Goal: Obtain resource: Obtain resource

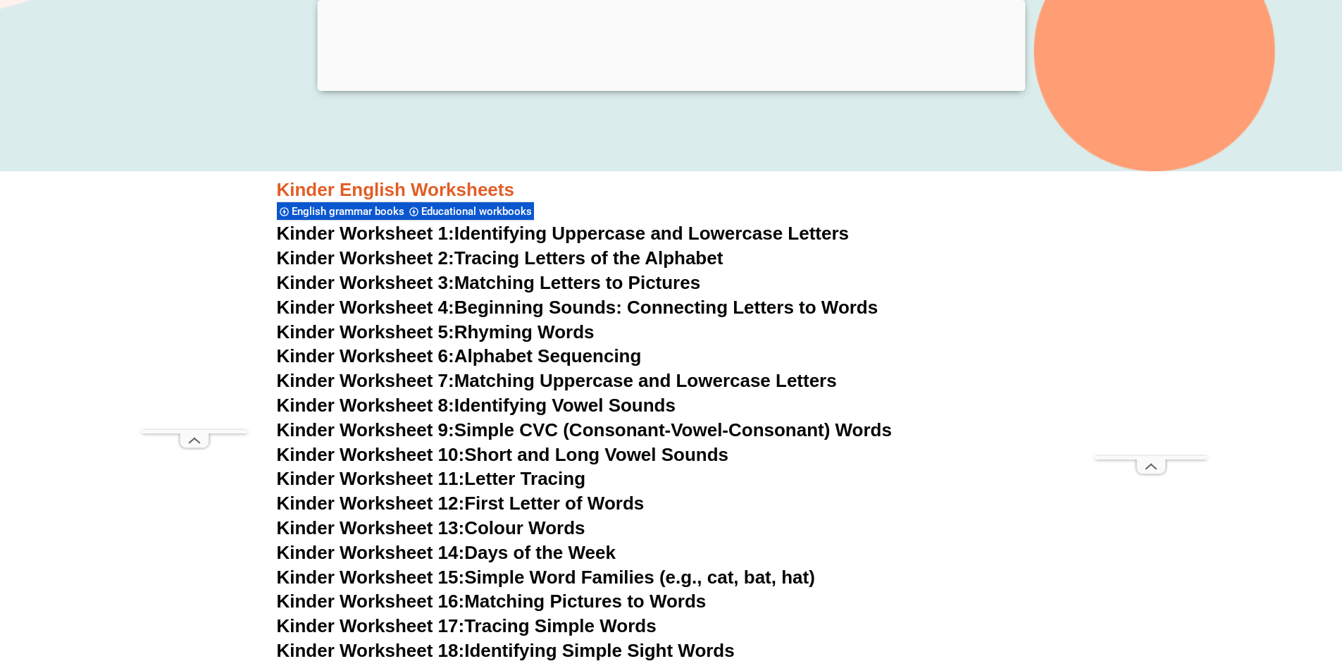
scroll to position [563, 0]
click at [699, 456] on link "Kinder Worksheet 10: Short and Long Vowel Sounds" at bounding box center [503, 454] width 452 height 21
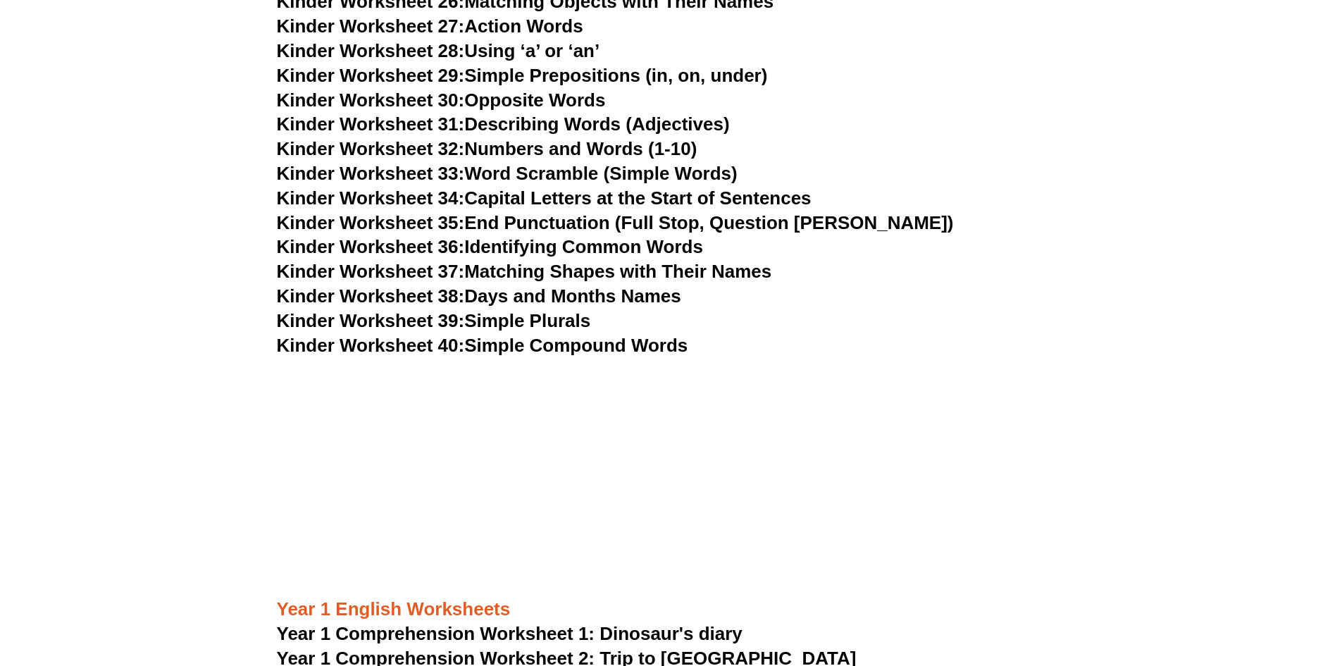
scroll to position [1340, 0]
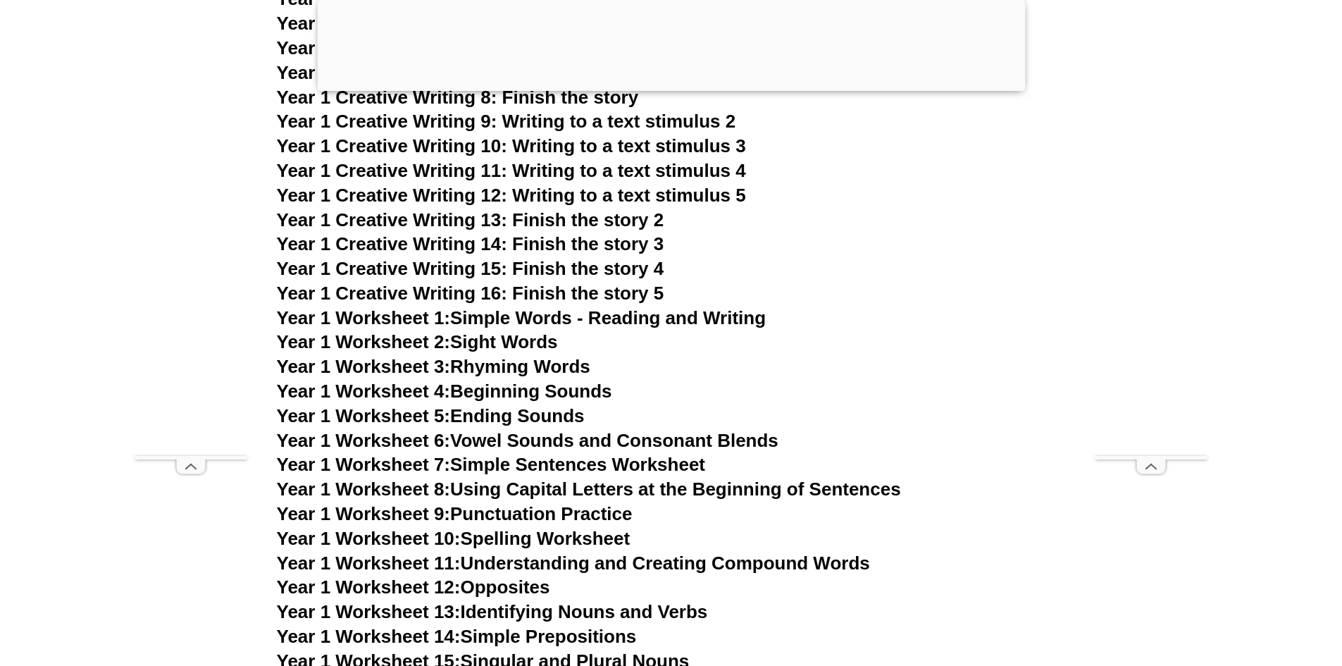
scroll to position [2536, 0]
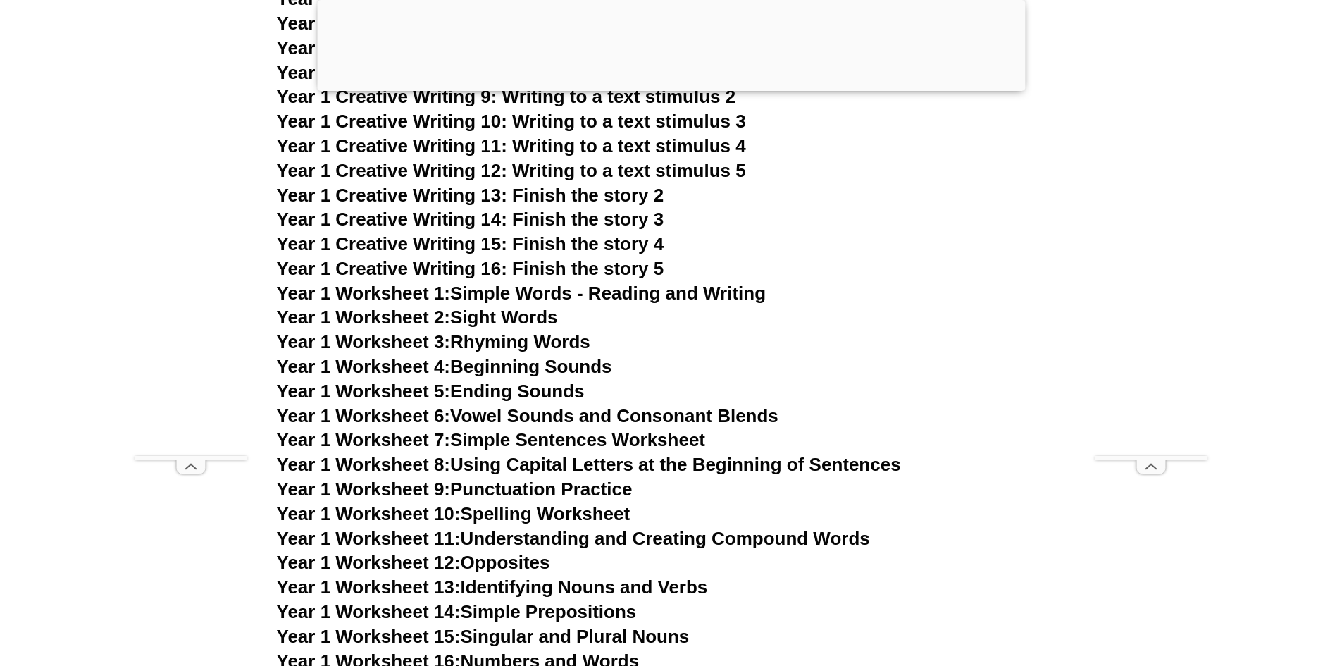
click at [445, 366] on span "Year 1 Worksheet 4:" at bounding box center [364, 366] width 174 height 21
click at [628, 534] on link "Year 1 Worksheet 11: Understanding and Creating Compound Words" at bounding box center [573, 538] width 593 height 21
click at [594, 604] on link "Year 1 Worksheet 14: Simple Prepositions" at bounding box center [457, 611] width 360 height 21
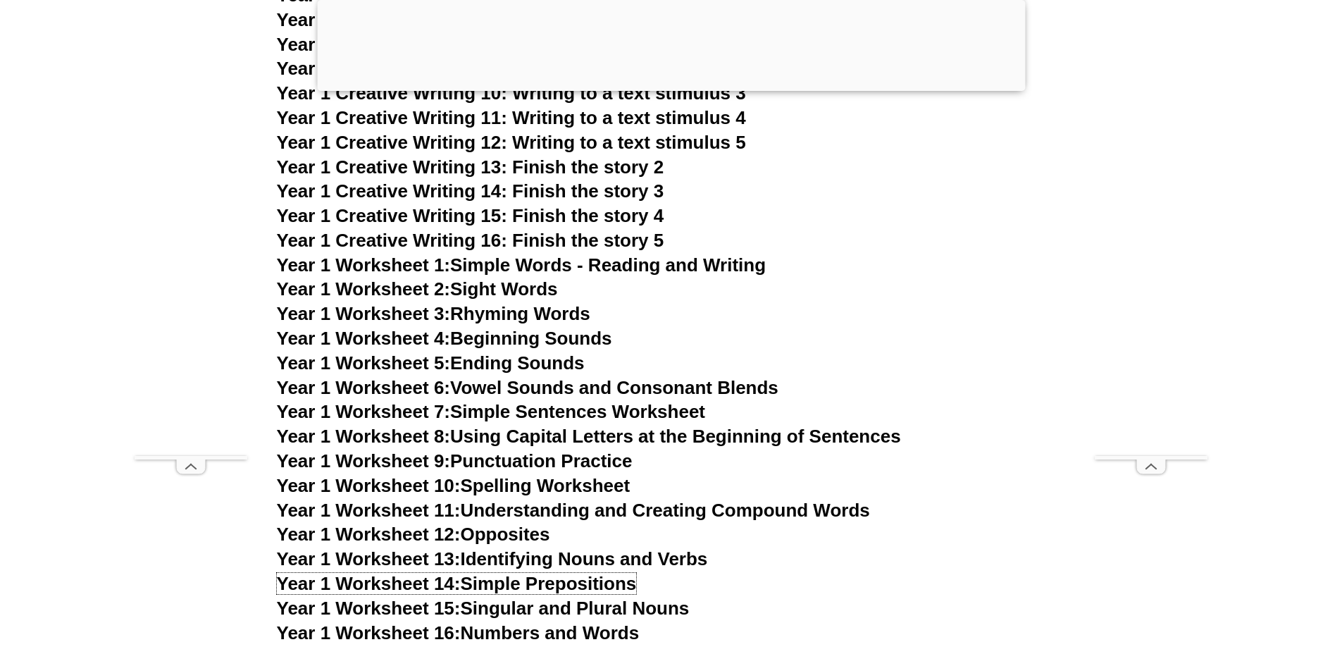
scroll to position [2607, 0]
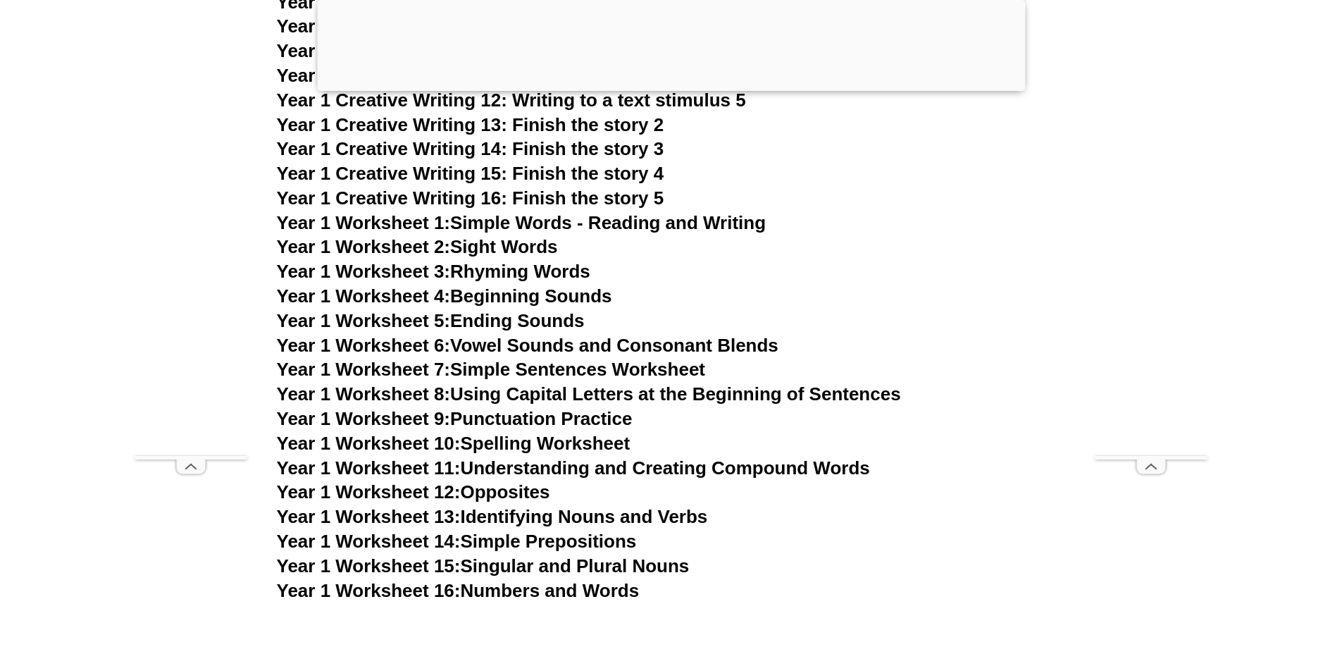
click at [523, 490] on link "Year 1 Worksheet 12: Opposites" at bounding box center [413, 491] width 273 height 21
click at [586, 392] on link "Year 1 Worksheet 8: Using Capital Letters at the Beginning of Sentences" at bounding box center [589, 393] width 624 height 21
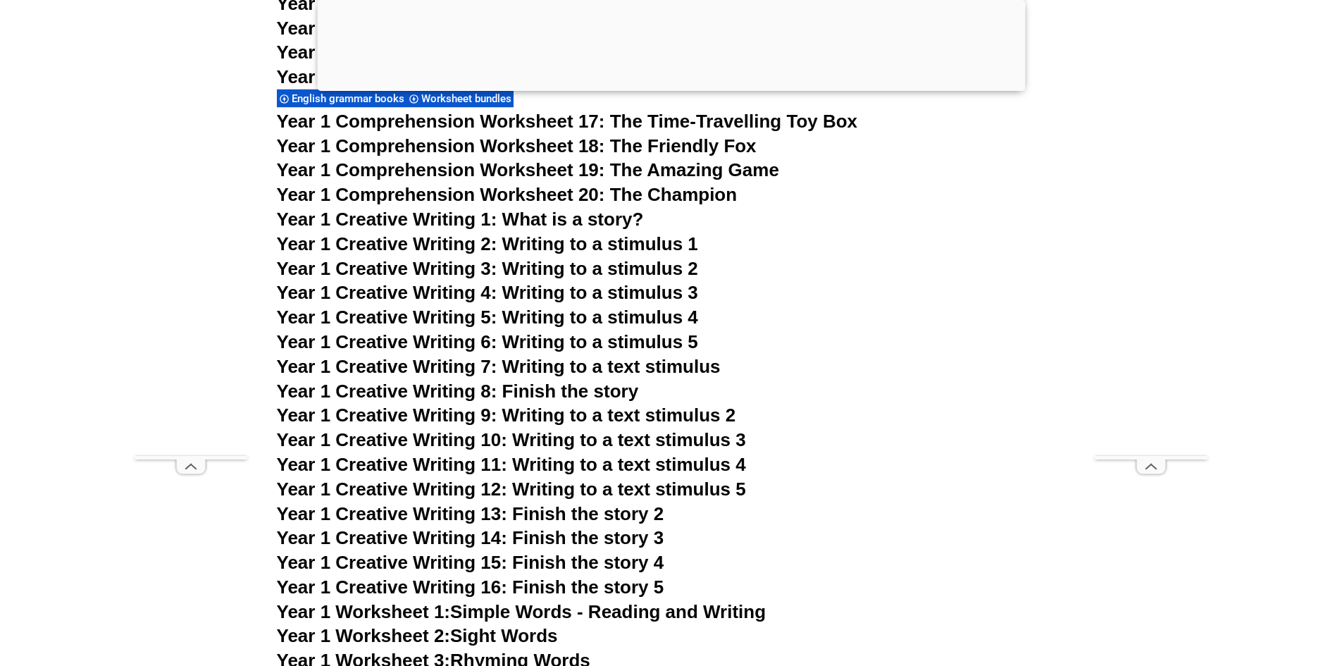
scroll to position [2325, 0]
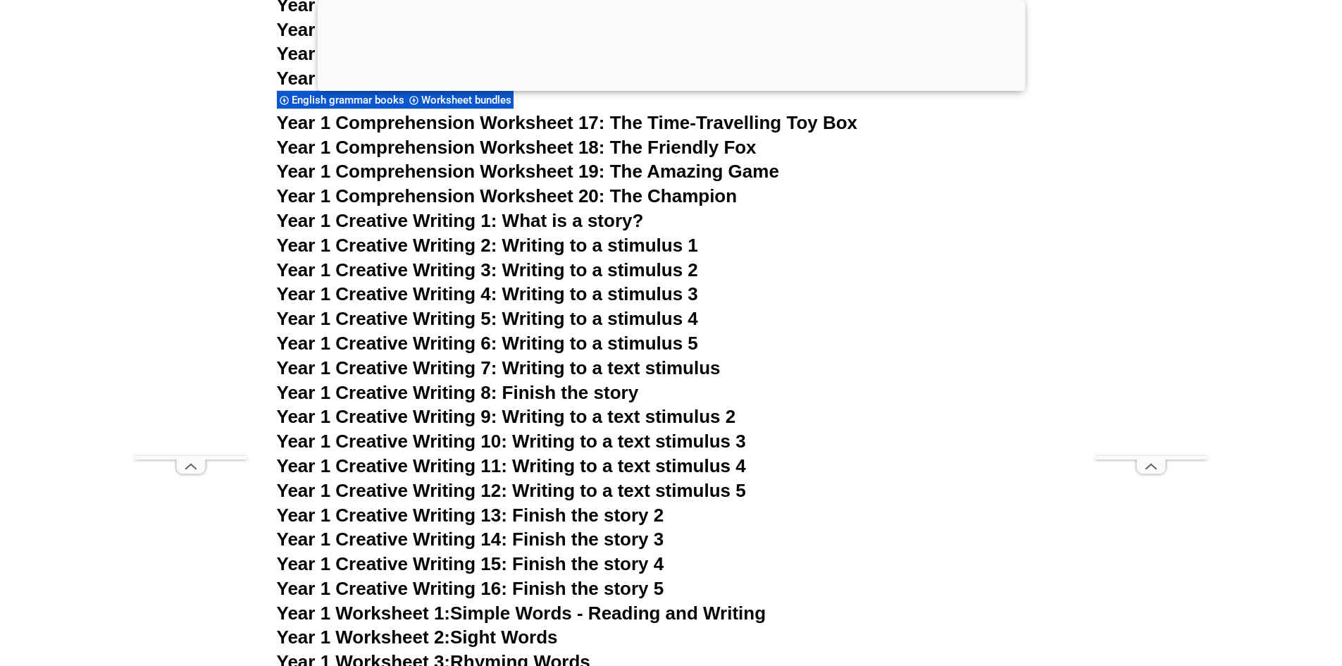
click at [580, 517] on span "Year 1 Creative Writing 13: Finish the story 2" at bounding box center [470, 514] width 387 height 21
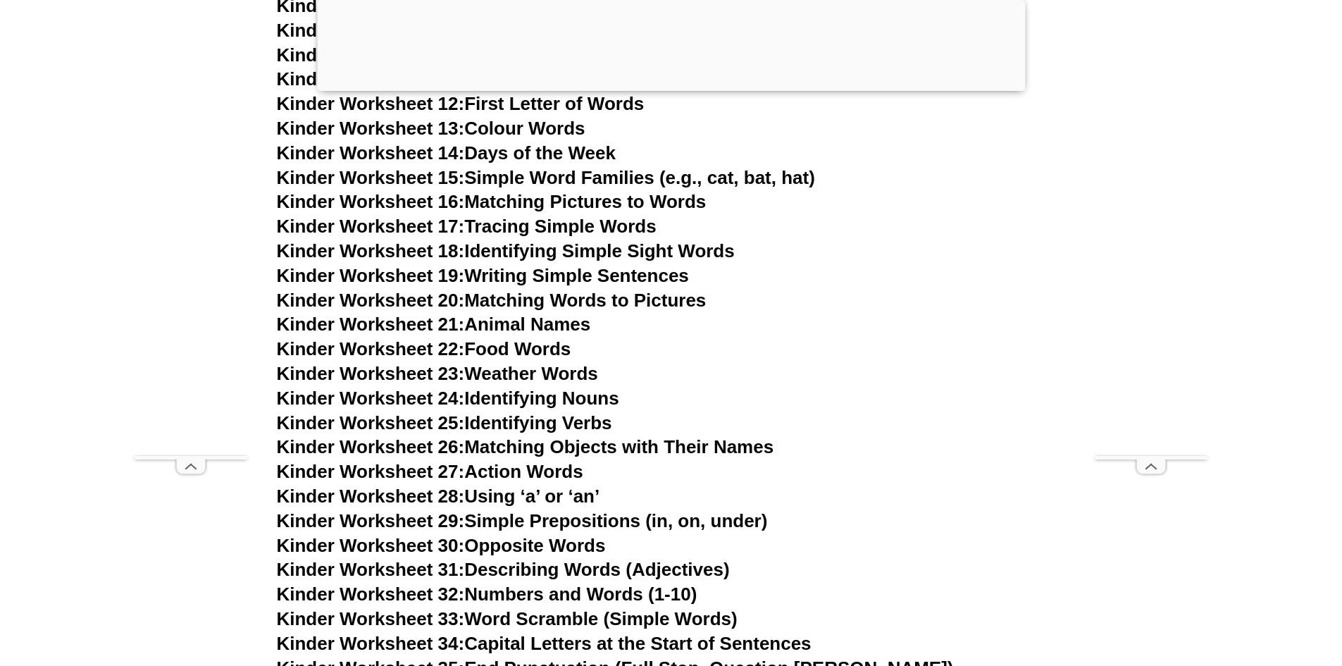
scroll to position [987, 0]
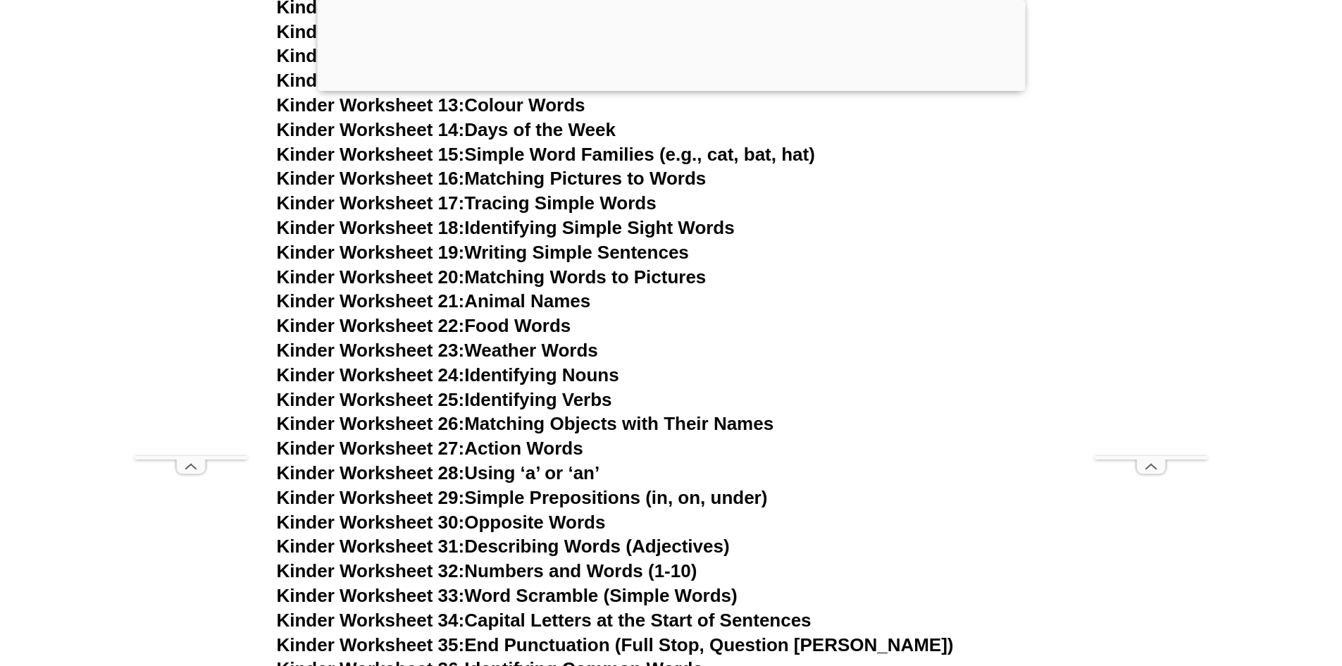
click at [502, 473] on link "Kinder Worksheet 28: Using ‘a’ or ‘an’" at bounding box center [438, 472] width 323 height 21
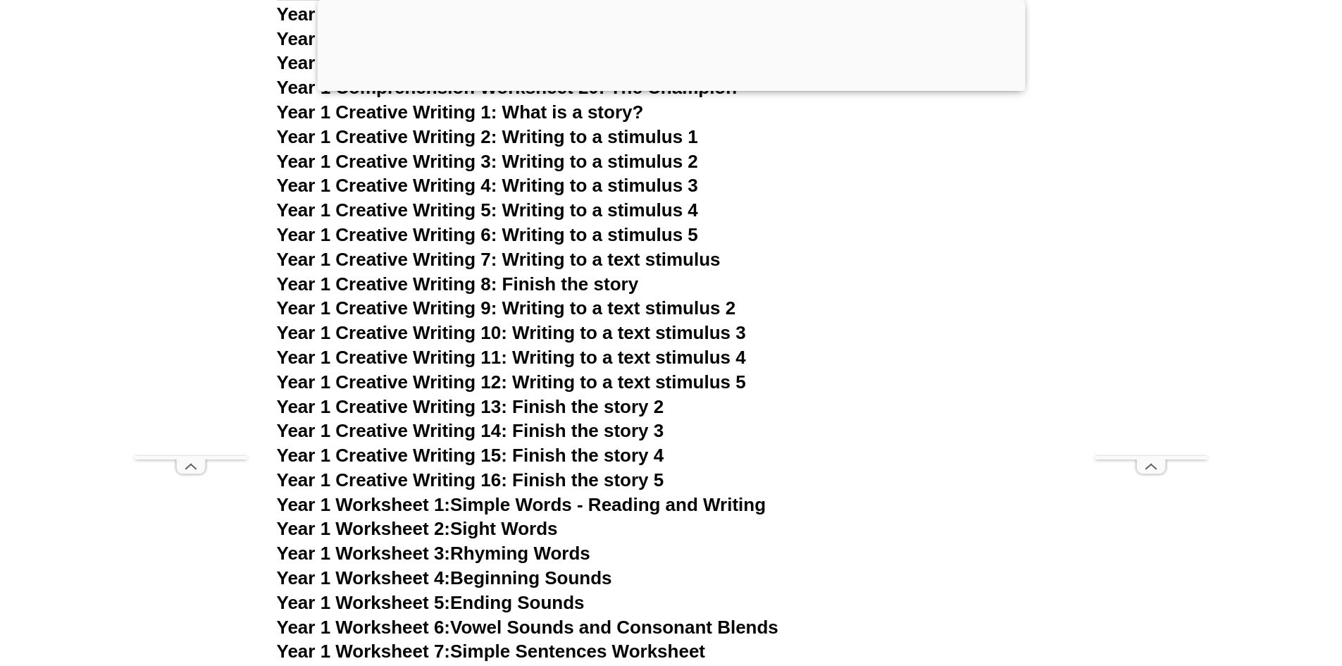
scroll to position [2536, 0]
